Goal: Information Seeking & Learning: Learn about a topic

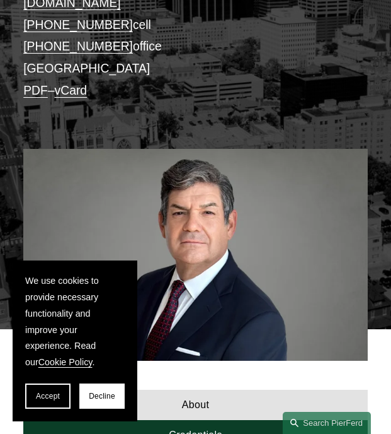
scroll to position [254, 0]
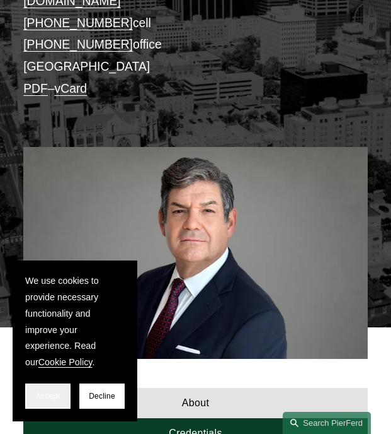
click at [48, 391] on span "Accept" at bounding box center [48, 395] width 24 height 9
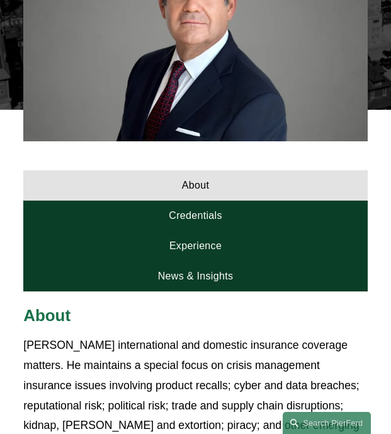
scroll to position [537, 0]
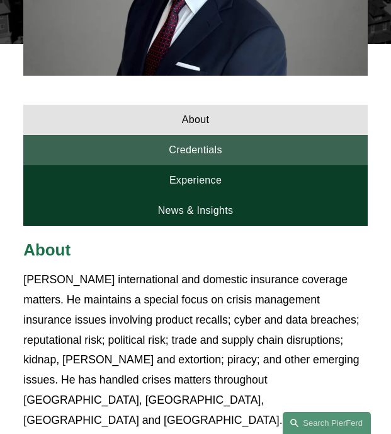
click at [207, 150] on link "Credentials" at bounding box center [195, 150] width 345 height 30
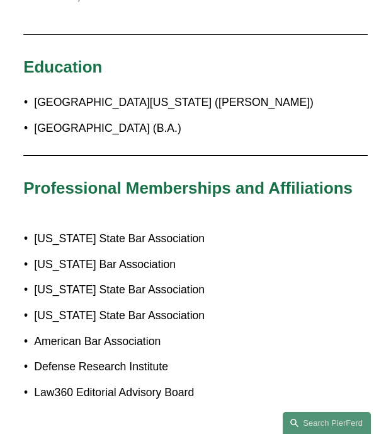
scroll to position [1205, 0]
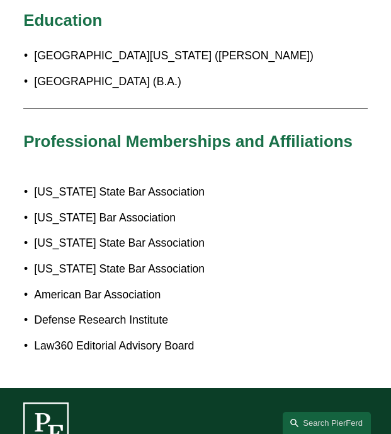
click at [166, 233] on p "[US_STATE] State Bar Association" at bounding box center [201, 243] width 334 height 20
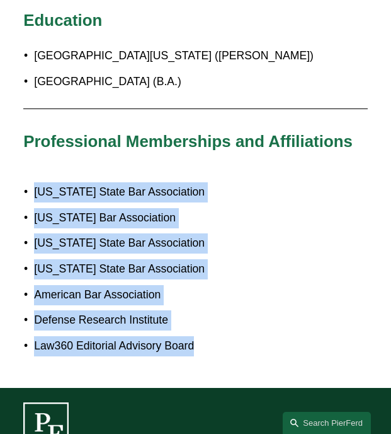
drag, startPoint x: 35, startPoint y: 180, endPoint x: 260, endPoint y: 332, distance: 271.8
click at [260, 332] on ul "[US_STATE] State Bar Association [US_STATE] Bar Association [US_STATE] State Ba…" at bounding box center [195, 268] width 345 height 173
copy ul "[US_STATE] State Bar Association [US_STATE] Bar Association [US_STATE] State Ba…"
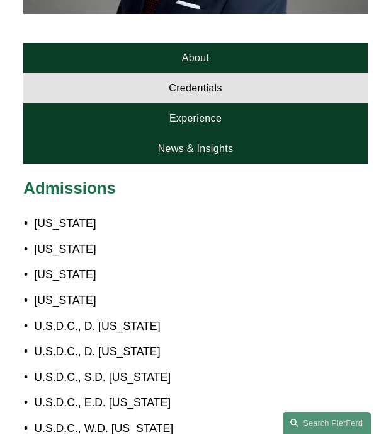
scroll to position [585, 0]
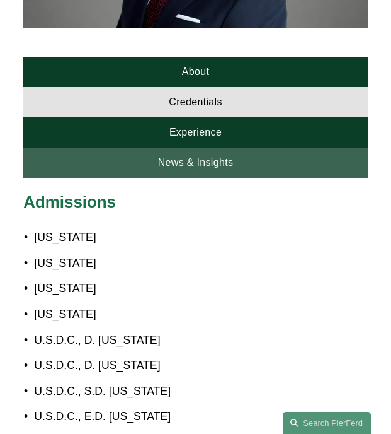
click at [200, 155] on link "News & Insights" at bounding box center [195, 162] width 345 height 30
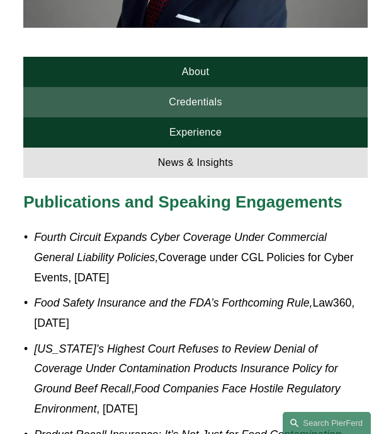
click at [193, 99] on link "Credentials" at bounding box center [195, 102] width 345 height 30
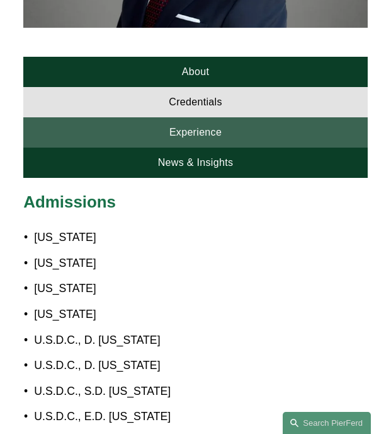
click at [198, 124] on link "Experience" at bounding box center [195, 132] width 345 height 30
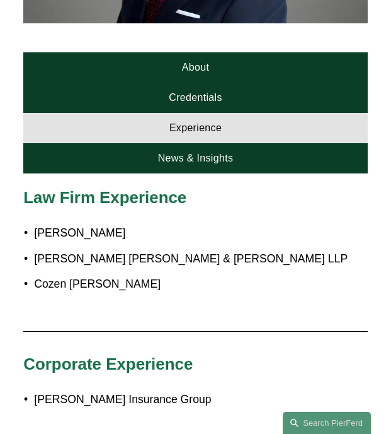
scroll to position [574, 0]
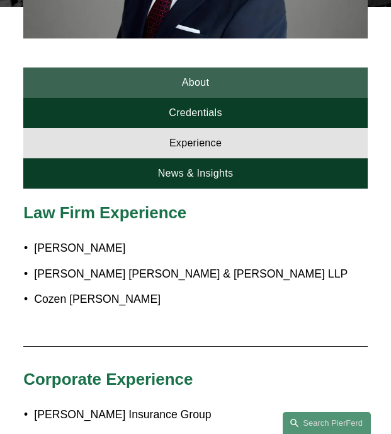
click at [209, 72] on link "About" at bounding box center [195, 82] width 345 height 30
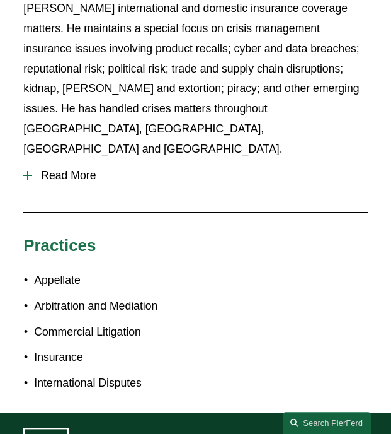
scroll to position [704, 0]
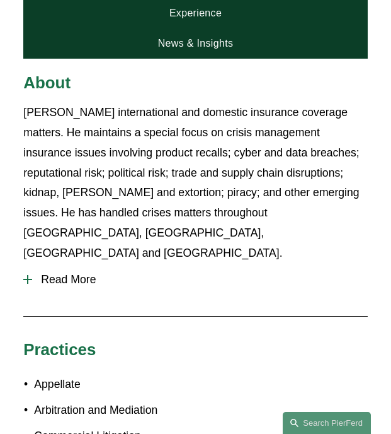
click at [74, 273] on span "Read More" at bounding box center [200, 279] width 336 height 13
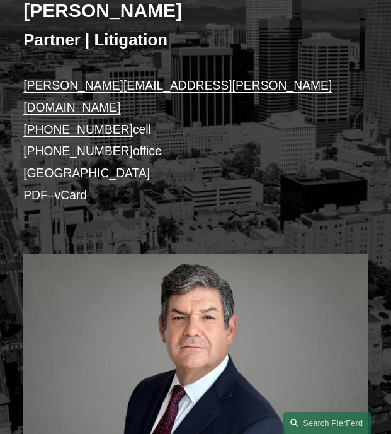
scroll to position [88, 0]
